Goal: Check status: Check status

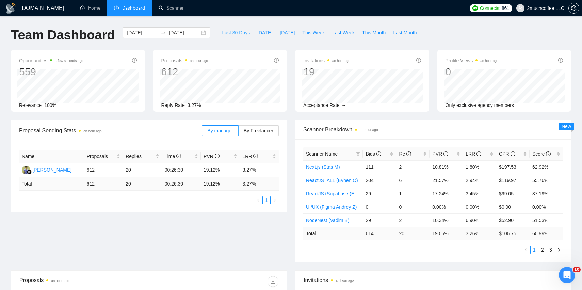
click at [232, 31] on span "Last 30 Days" at bounding box center [236, 32] width 28 height 7
type input "[DATE]"
click at [256, 129] on span "By Freelancer" at bounding box center [259, 130] width 30 height 5
click at [239, 132] on input "By Freelancer" at bounding box center [239, 132] width 0 height 0
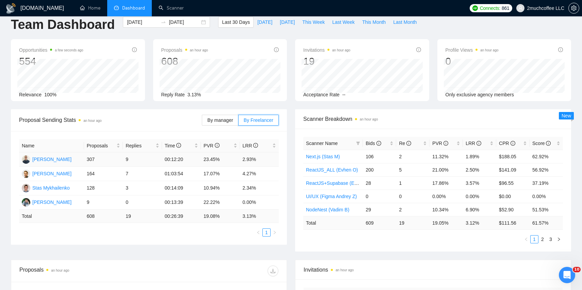
scroll to position [13, 0]
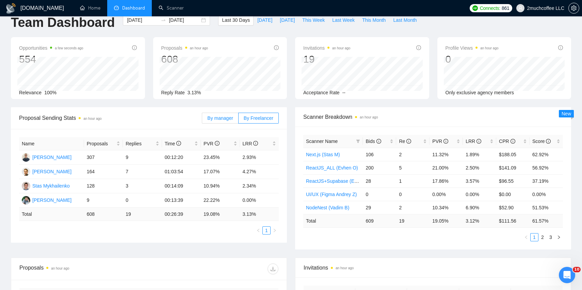
click at [225, 114] on label "By manager" at bounding box center [220, 118] width 36 height 11
click at [202, 120] on input "By manager" at bounding box center [202, 120] width 0 height 0
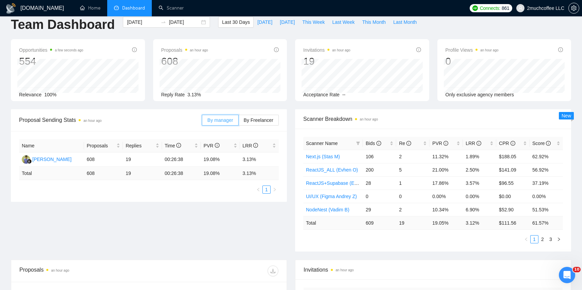
scroll to position [0, 0]
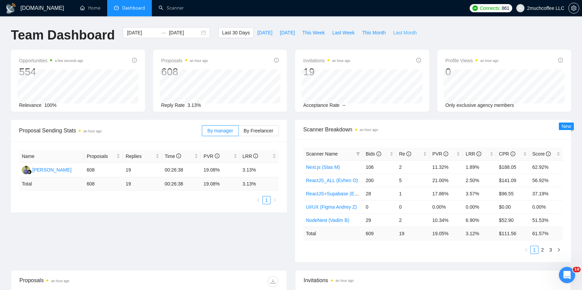
click at [403, 35] on span "Last Month" at bounding box center [404, 32] width 23 height 7
type input "2025-08-01"
type input "2025-08-31"
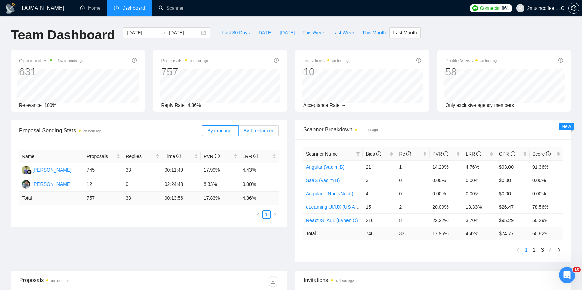
click at [254, 129] on span "By Freelancer" at bounding box center [259, 130] width 30 height 5
click at [239, 132] on input "By Freelancer" at bounding box center [239, 132] width 0 height 0
